Goal: Information Seeking & Learning: Understand process/instructions

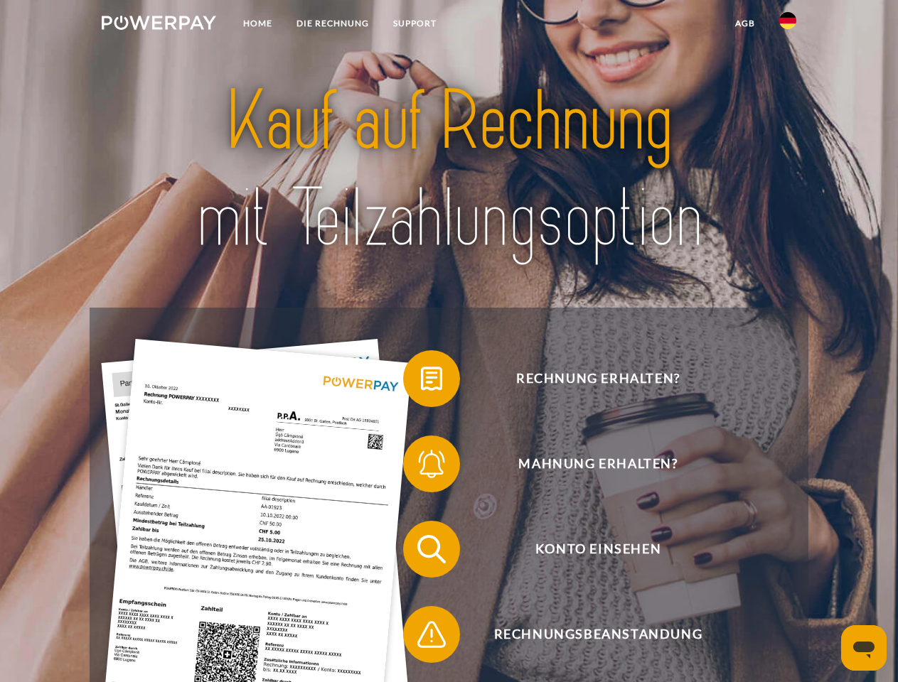
click at [159, 25] on img at bounding box center [159, 23] width 114 height 14
click at [788, 25] on img at bounding box center [787, 20] width 17 height 17
click at [744, 23] on link "agb" at bounding box center [745, 24] width 44 height 26
click at [421, 382] on span at bounding box center [410, 378] width 71 height 71
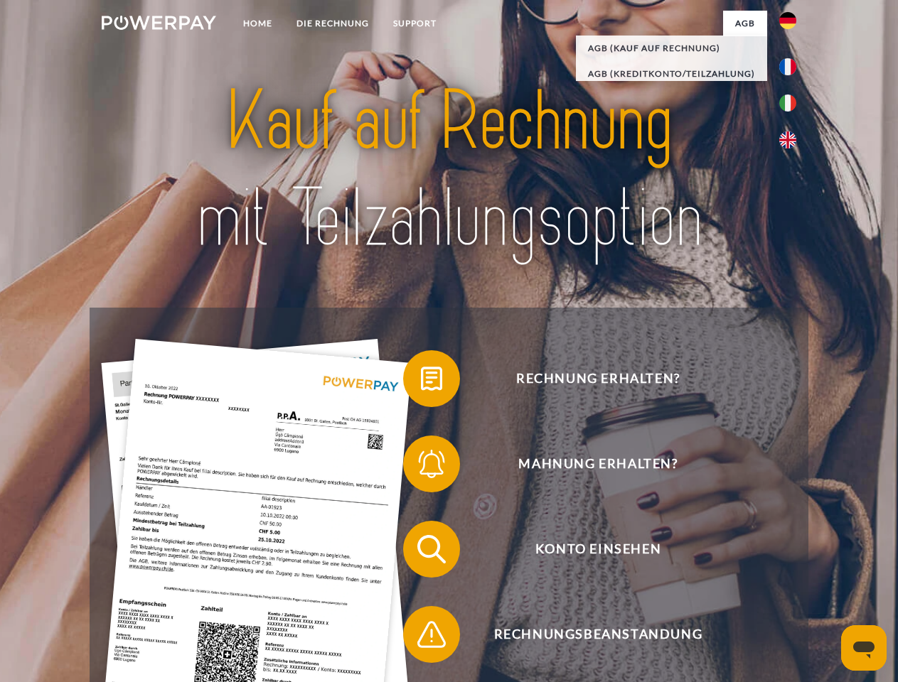
click at [421, 467] on span at bounding box center [410, 464] width 71 height 71
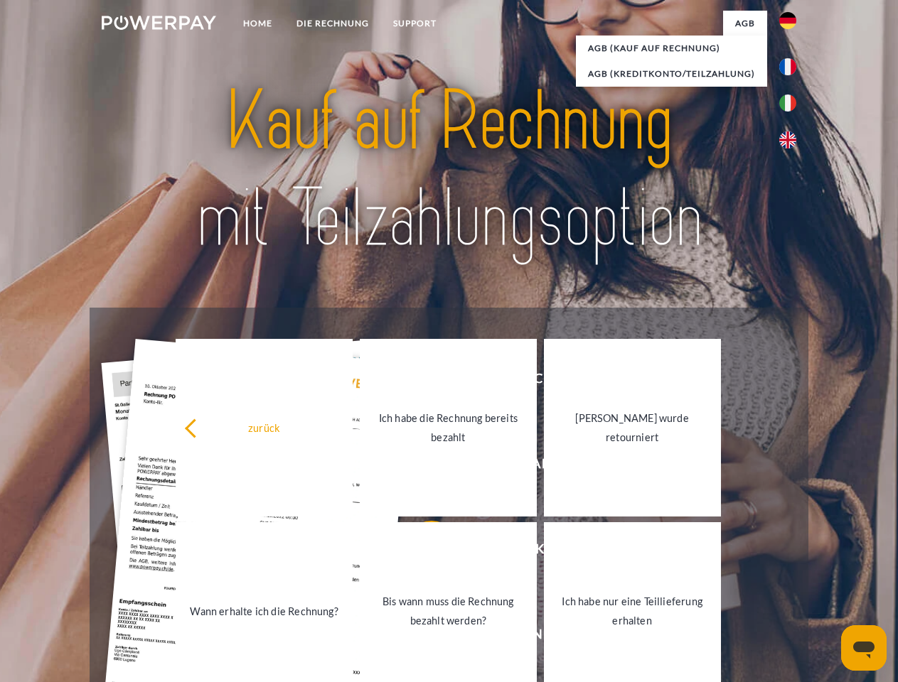
click at [421, 552] on link "Bis wann muss die Rechnung bezahlt werden?" at bounding box center [448, 612] width 177 height 178
click at [421, 638] on span at bounding box center [410, 634] width 71 height 71
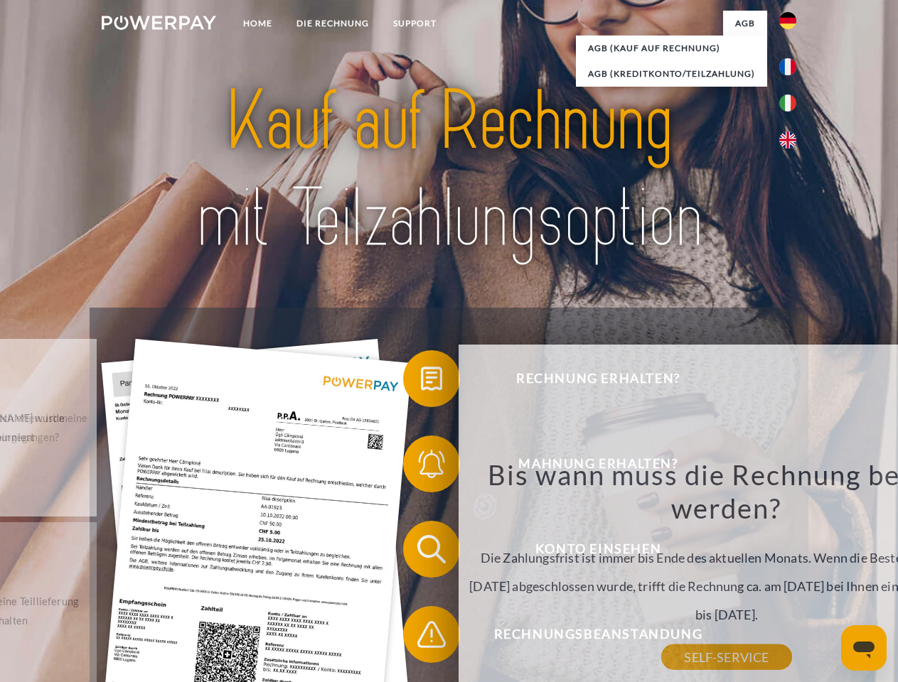
click at [864, 648] on icon "Messaging-Fenster öffnen" at bounding box center [863, 650] width 21 height 17
